Goal: Entertainment & Leisure: Consume media (video, audio)

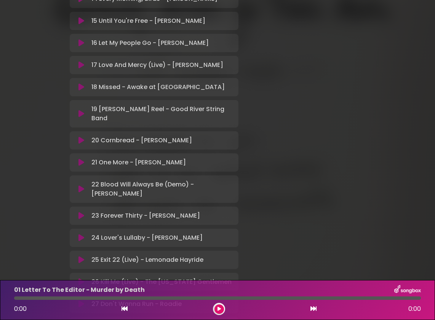
scroll to position [515, 0]
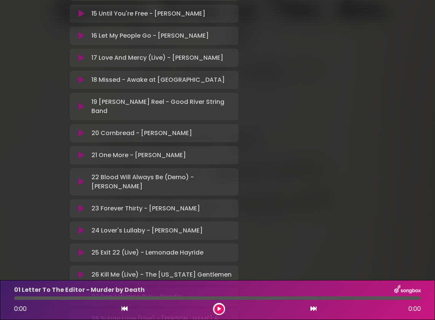
click at [81, 160] on div "21 One More - [PERSON_NAME] Loading Track..." at bounding box center [153, 155] width 159 height 9
click at [80, 159] on icon at bounding box center [81, 155] width 6 height 8
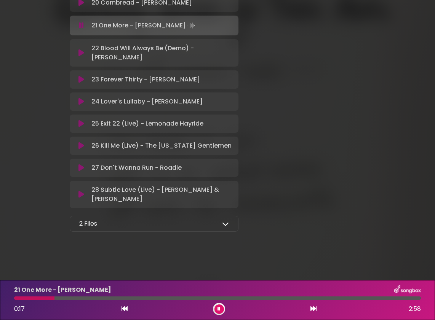
scroll to position [655, 0]
click at [81, 194] on icon at bounding box center [81, 195] width 6 height 8
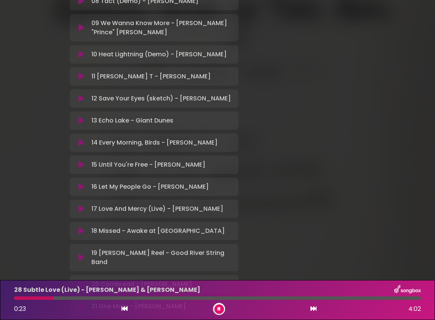
scroll to position [363, 0]
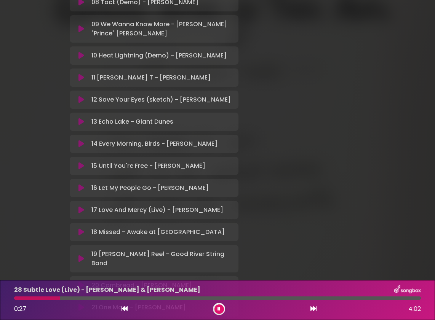
click at [79, 57] on icon at bounding box center [81, 56] width 6 height 8
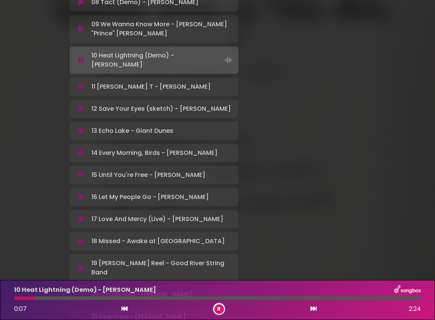
click at [57, 298] on div at bounding box center [217, 298] width 407 height 3
click at [125, 298] on div at bounding box center [217, 298] width 407 height 3
click at [80, 27] on icon at bounding box center [81, 29] width 6 height 8
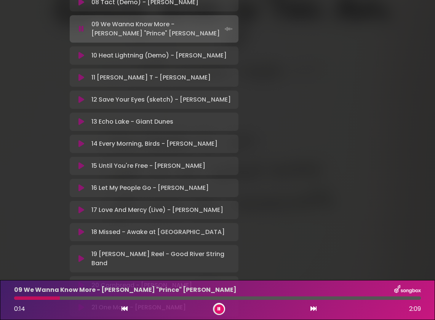
click at [81, 126] on icon at bounding box center [81, 122] width 6 height 8
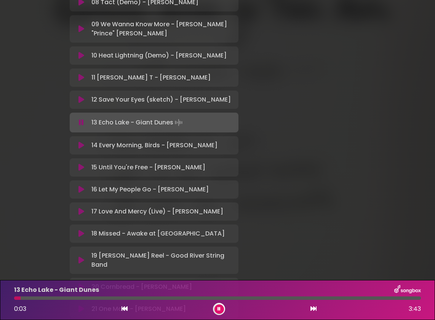
click at [81, 298] on div at bounding box center [217, 298] width 407 height 3
click at [81, 149] on icon at bounding box center [81, 146] width 6 height 8
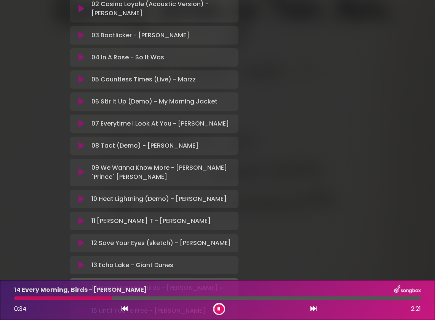
scroll to position [218, 0]
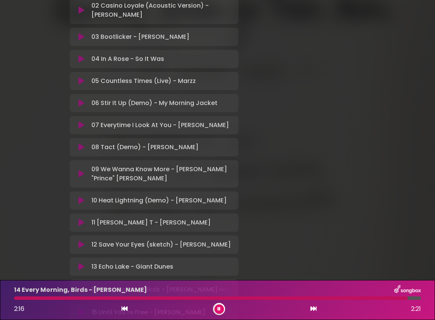
click at [79, 12] on icon at bounding box center [81, 10] width 6 height 8
